Goal: Information Seeking & Learning: Learn about a topic

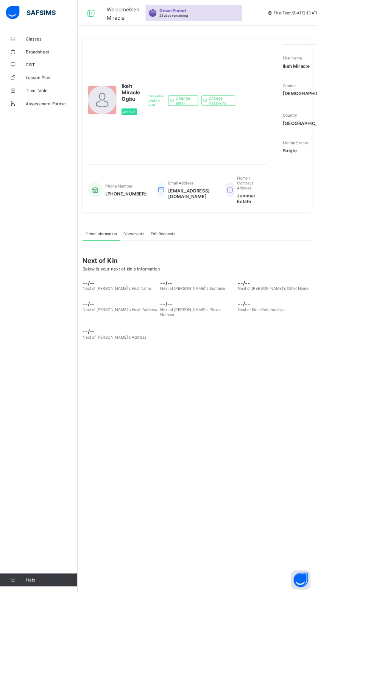
click at [57, 45] on span "Classes" at bounding box center [60, 45] width 61 height 6
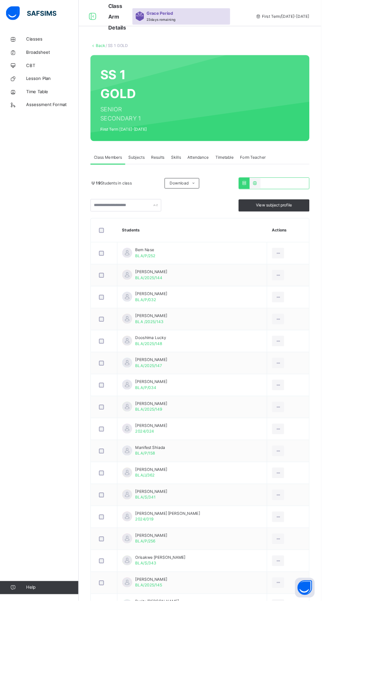
click at [22, 262] on div "Classes Broadsheet CBT Lesson Plan Time Table Assessment Format Help" at bounding box center [45, 362] width 91 height 664
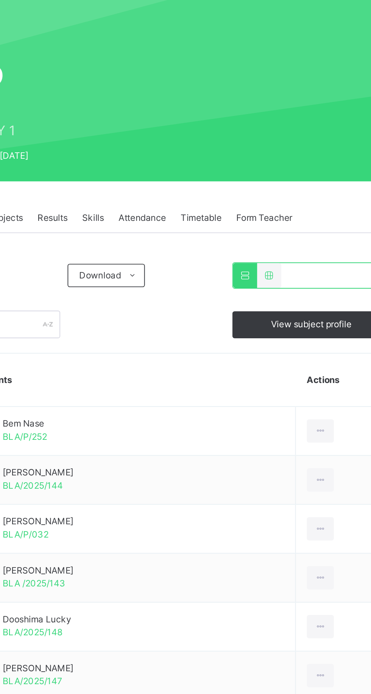
click at [328, 235] on span "View subject profile" at bounding box center [317, 237] width 42 height 7
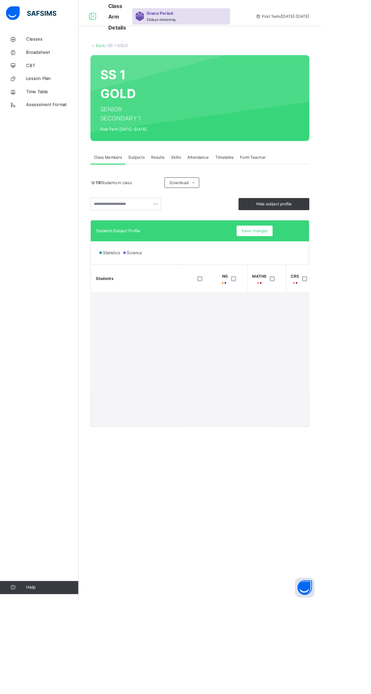
scroll to position [0, 16]
